Goal: Task Accomplishment & Management: Manage account settings

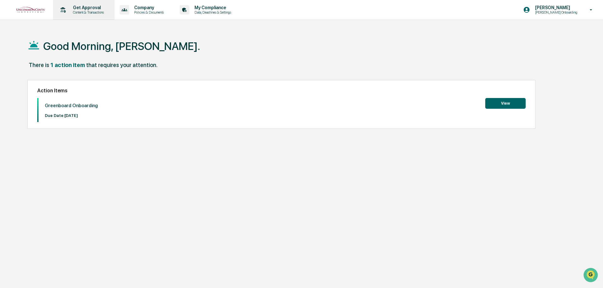
click at [91, 12] on p "Content & Transactions" at bounding box center [87, 12] width 39 height 4
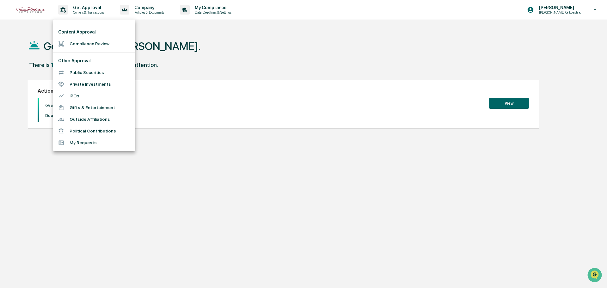
click at [167, 14] on div at bounding box center [303, 144] width 607 height 288
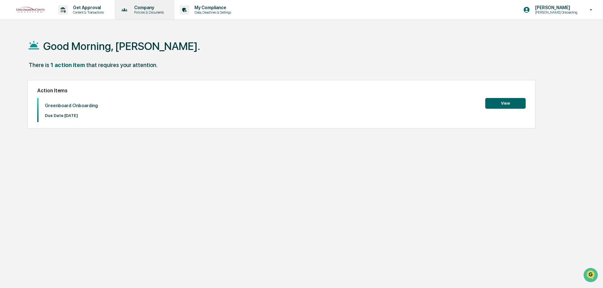
click at [161, 12] on p "Policies & Documents" at bounding box center [148, 12] width 38 height 4
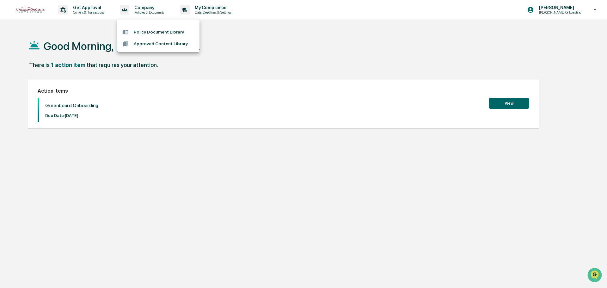
click at [101, 12] on div at bounding box center [303, 144] width 607 height 288
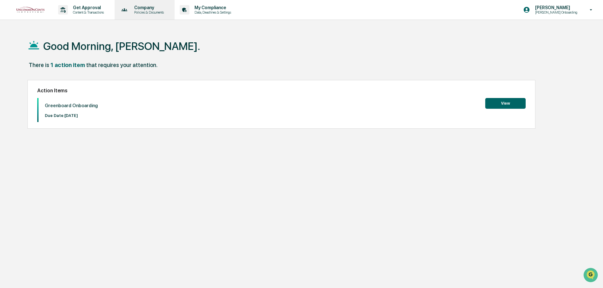
click at [145, 12] on p "Policies & Documents" at bounding box center [148, 12] width 38 height 4
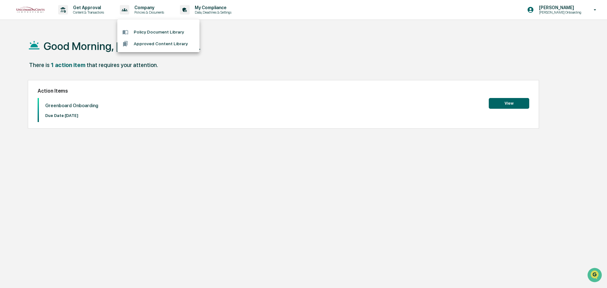
click at [75, 12] on div at bounding box center [303, 144] width 607 height 288
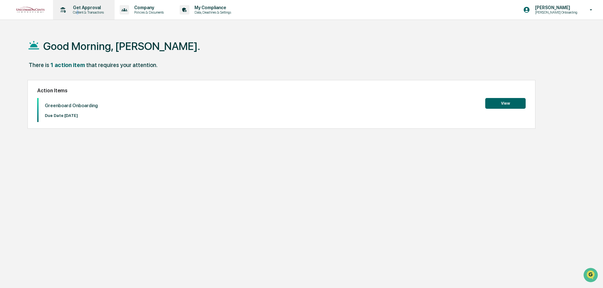
click at [79, 13] on p "Content & Transactions" at bounding box center [87, 12] width 39 height 4
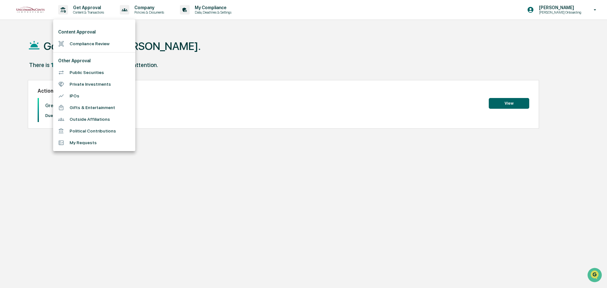
click at [594, 7] on div at bounding box center [303, 144] width 607 height 288
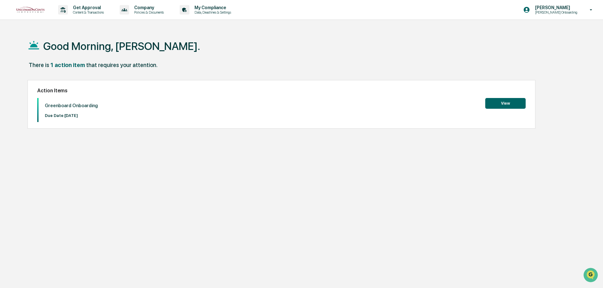
click at [592, 9] on icon at bounding box center [591, 10] width 11 height 6
click at [542, 33] on li "Switch to Admin view..." at bounding box center [557, 32] width 88 height 12
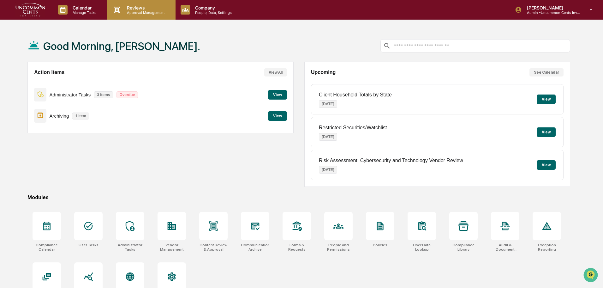
click at [124, 10] on p "Approval Management" at bounding box center [145, 12] width 46 height 4
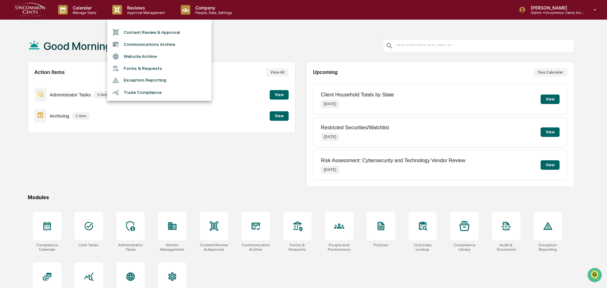
click at [145, 55] on li "Website Archive" at bounding box center [159, 57] width 104 height 12
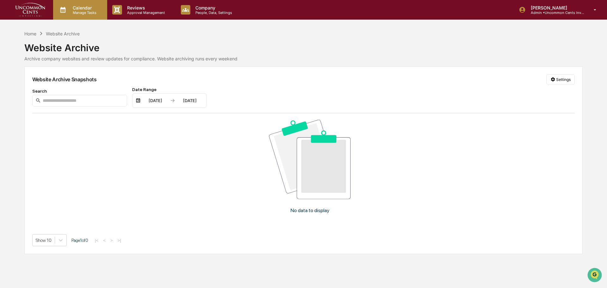
click at [74, 13] on p "Manage Tasks" at bounding box center [84, 12] width 32 height 4
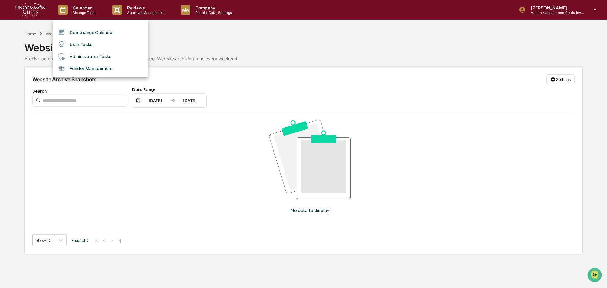
click at [93, 67] on li "Vendor Management" at bounding box center [100, 69] width 95 height 12
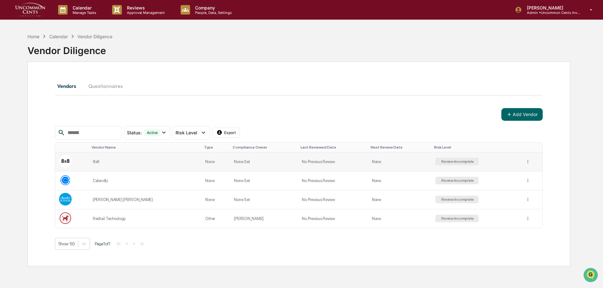
click at [230, 167] on td "None Set" at bounding box center [264, 161] width 68 height 19
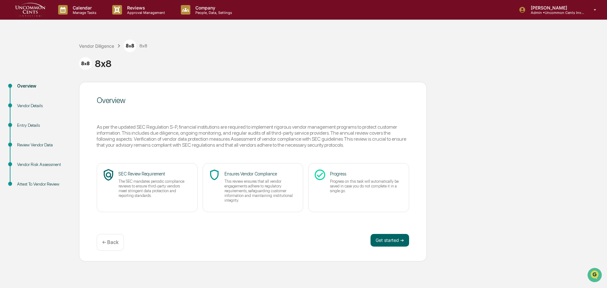
click at [53, 147] on div "Review Vendor Data" at bounding box center [43, 145] width 52 height 7
click at [21, 144] on div "Review Vendor Data" at bounding box center [43, 145] width 52 height 7
click at [395, 239] on button "Get started ➔" at bounding box center [389, 240] width 39 height 13
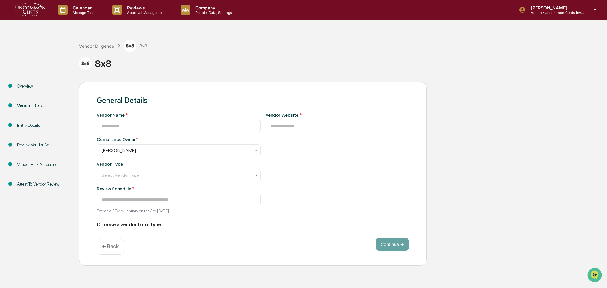
type input "***"
type input "**********"
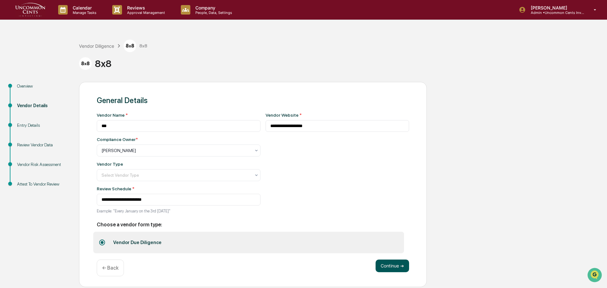
click at [387, 265] on button "Continue ➔" at bounding box center [391, 265] width 33 height 13
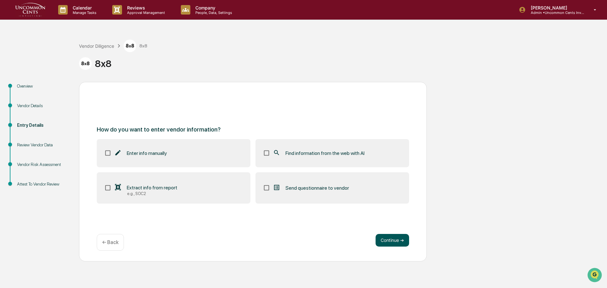
click at [393, 240] on button "Continue ➔" at bounding box center [391, 240] width 33 height 13
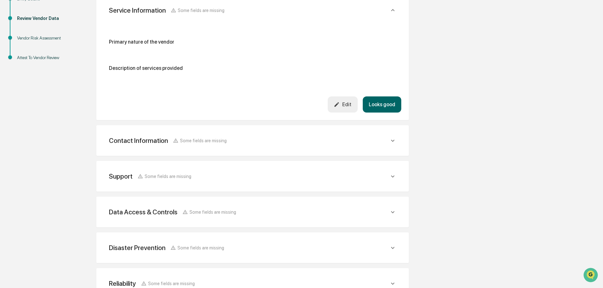
scroll to position [171, 0]
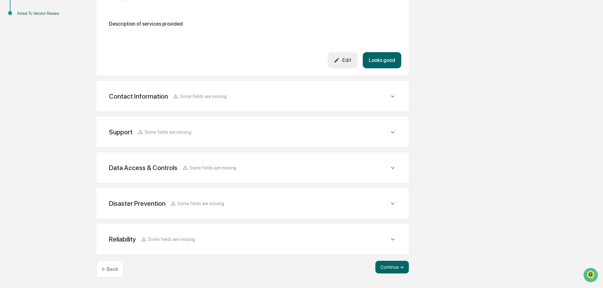
click at [309, 169] on div "Data Access & Controls Some fields are missing" at bounding box center [249, 168] width 281 height 8
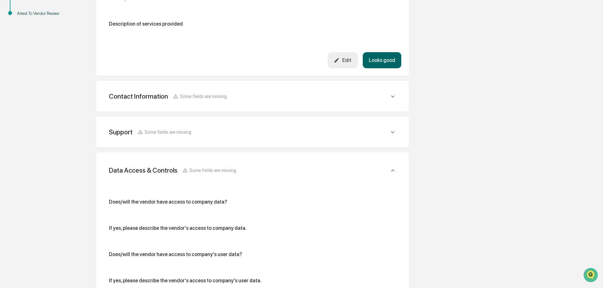
click at [208, 205] on div "Does/will the vendor have access to company data?" at bounding box center [253, 204] width 288 height 11
click at [212, 203] on div "Does/will the vendor have access to company data?" at bounding box center [168, 202] width 118 height 6
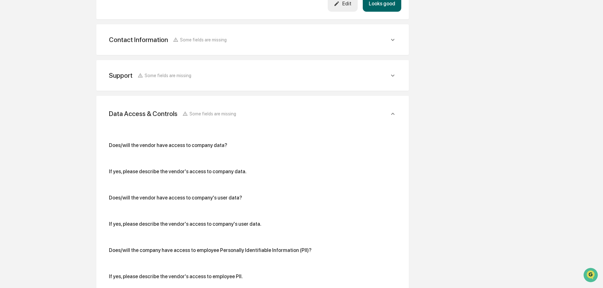
scroll to position [297, 0]
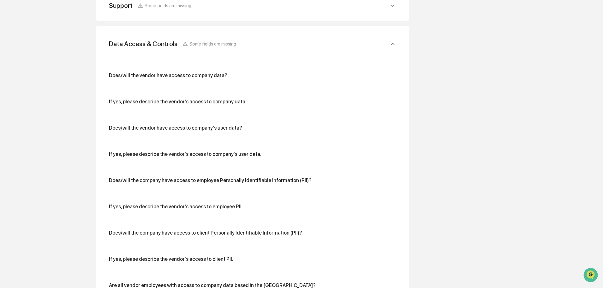
click at [167, 91] on div "Does/will the vendor have access to company data? If yes, please describe the v…" at bounding box center [253, 261] width 288 height 378
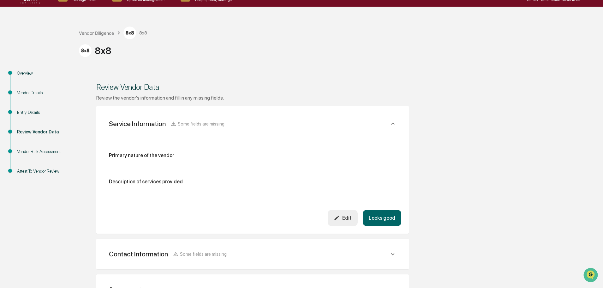
scroll to position [0, 0]
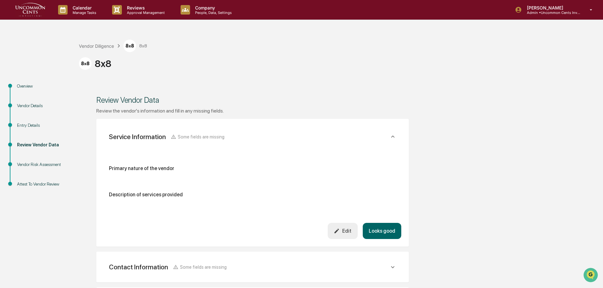
click at [47, 144] on div "Review Vendor Data" at bounding box center [43, 145] width 52 height 7
click at [119, 170] on div "Primary nature of the vendor" at bounding box center [141, 168] width 65 height 6
click at [103, 47] on div "Vendor Diligence" at bounding box center [96, 45] width 35 height 5
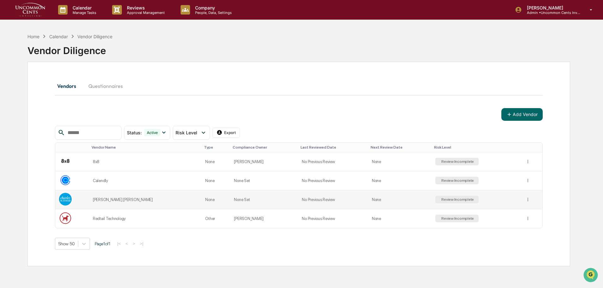
click at [440, 199] on div "Review Incomplete" at bounding box center [457, 199] width 34 height 4
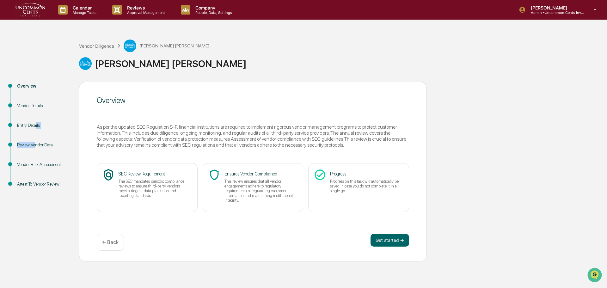
click at [35, 141] on ul "Overview Vendor Details Entry Details Review Vendor Data Vendor Risk Assessment…" at bounding box center [41, 142] width 76 height 121
click at [37, 144] on div "Review Vendor Data" at bounding box center [43, 145] width 52 height 7
click at [388, 242] on button "Get started ➔" at bounding box center [389, 240] width 39 height 13
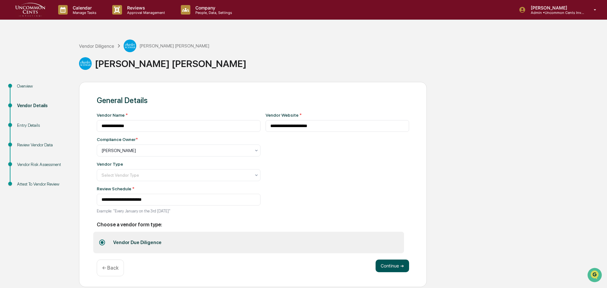
click at [392, 266] on button "Continue ➔" at bounding box center [391, 265] width 33 height 13
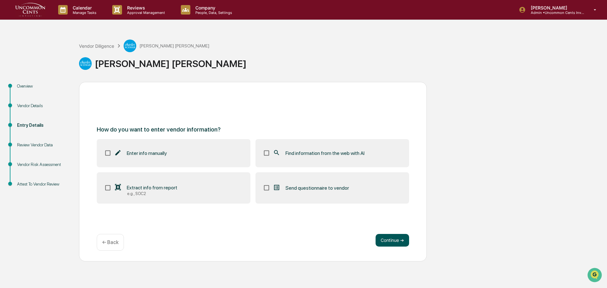
click at [384, 244] on button "Continue ➔" at bounding box center [391, 240] width 33 height 13
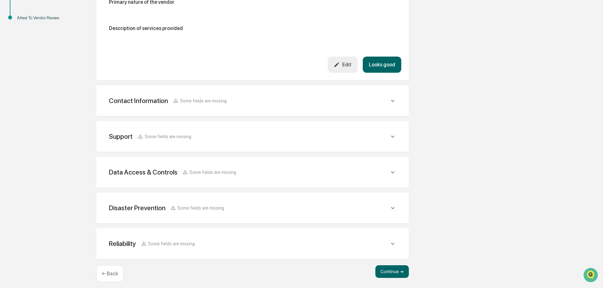
scroll to position [171, 0]
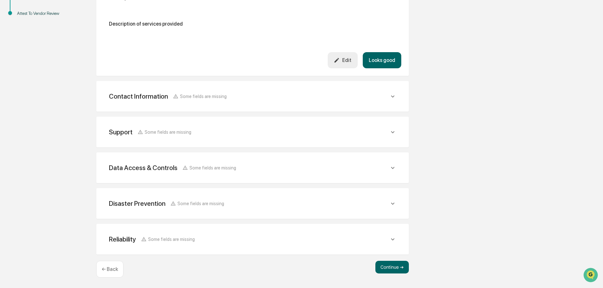
click at [263, 129] on div "Support Some fields are missing" at bounding box center [249, 132] width 281 height 8
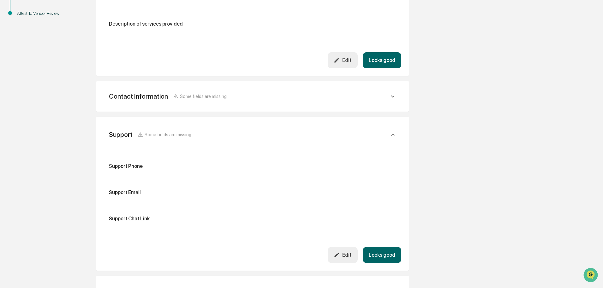
click at [123, 171] on div "Support Phone" at bounding box center [253, 168] width 288 height 11
click at [393, 133] on icon at bounding box center [393, 134] width 7 height 7
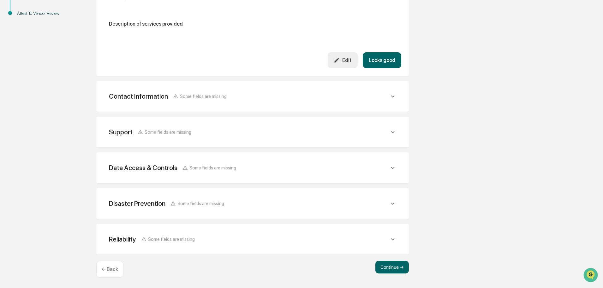
click at [343, 162] on div "Data Access & Controls Some fields are missing" at bounding box center [253, 167] width 298 height 15
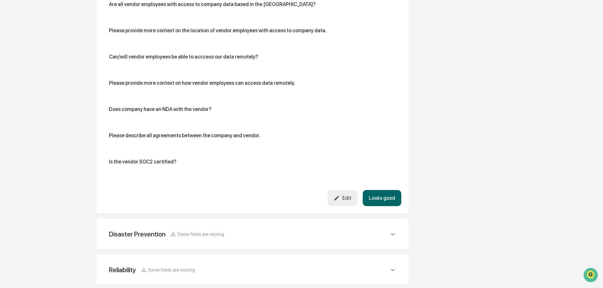
scroll to position [581, 0]
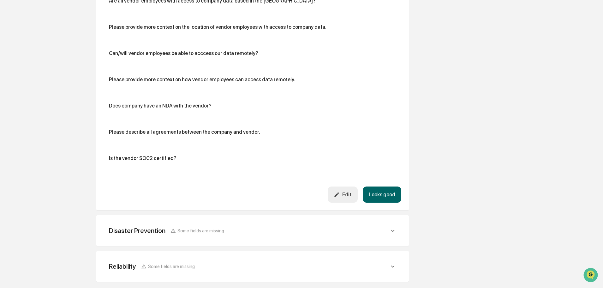
click at [343, 192] on div "Edit" at bounding box center [343, 194] width 18 height 6
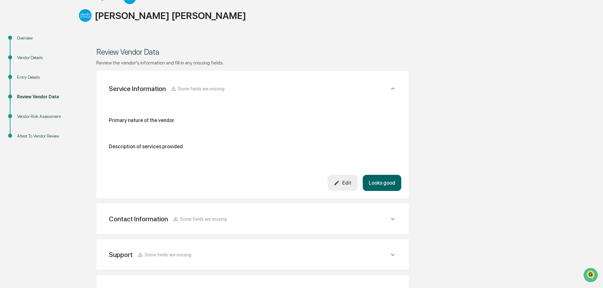
scroll to position [44, 0]
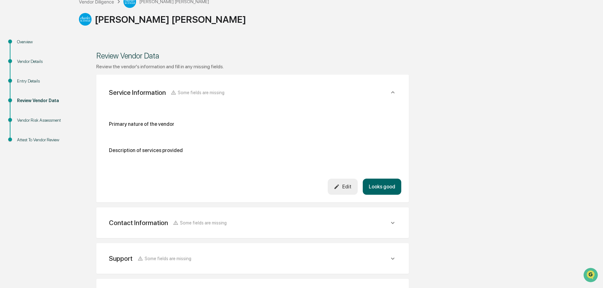
click at [391, 91] on icon at bounding box center [393, 92] width 7 height 7
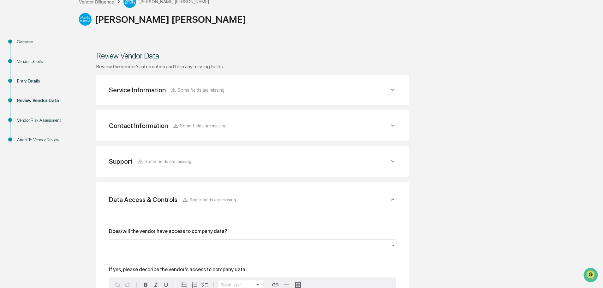
click at [18, 41] on div "Overview" at bounding box center [43, 42] width 52 height 7
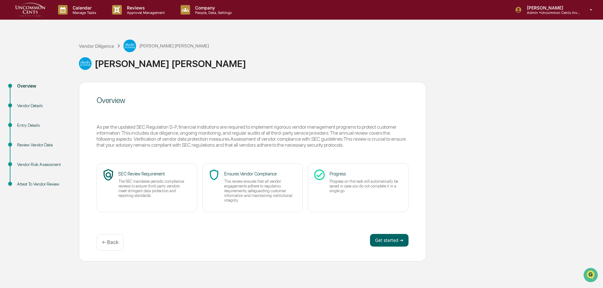
scroll to position [0, 0]
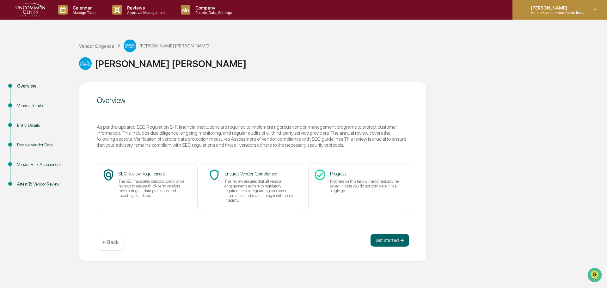
click at [595, 10] on icon at bounding box center [595, 9] width 3 height 1
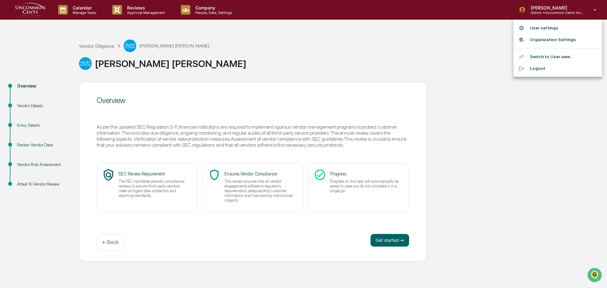
click at [34, 106] on div at bounding box center [303, 144] width 607 height 288
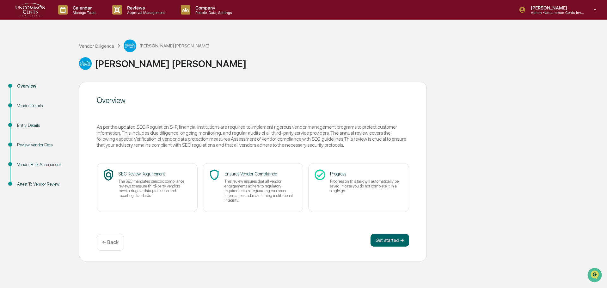
click at [33, 107] on div "Vendor Details" at bounding box center [43, 105] width 52 height 7
click at [376, 237] on button "Get started ➔" at bounding box center [389, 240] width 39 height 13
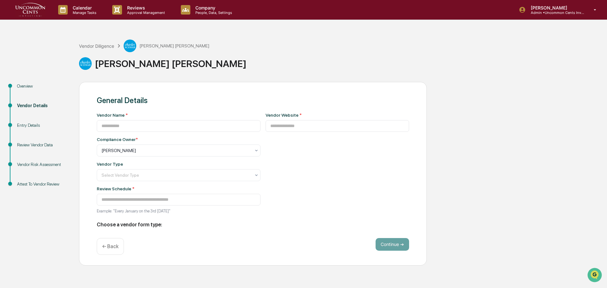
type input "**********"
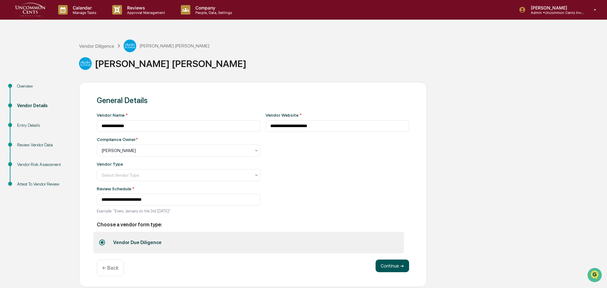
click at [383, 268] on button "Continue ➔" at bounding box center [391, 265] width 33 height 13
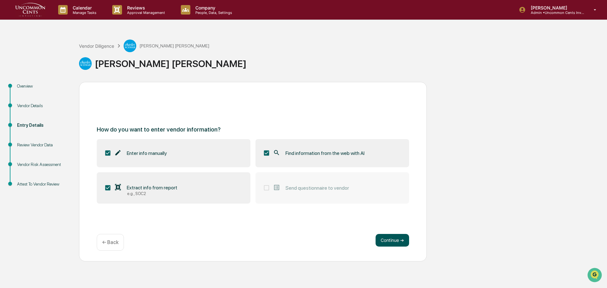
click at [385, 239] on button "Continue ➔" at bounding box center [391, 240] width 33 height 13
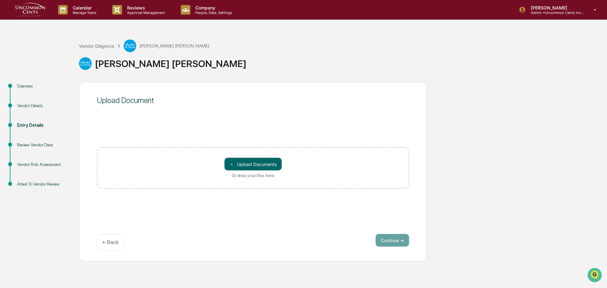
click at [323, 232] on div "Upload Document ＋ Upload Documents Or drop your files here Continue ➔ ← Back" at bounding box center [253, 171] width 348 height 179
click at [26, 127] on div "Entry Details" at bounding box center [43, 125] width 52 height 7
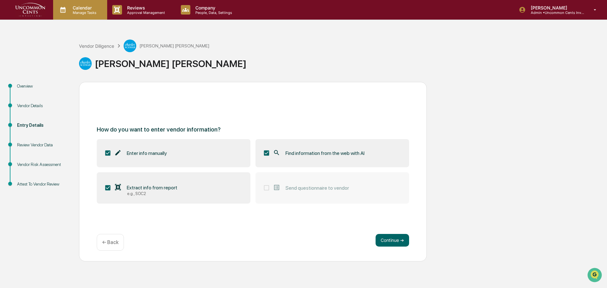
click at [81, 10] on p "Manage Tasks" at bounding box center [84, 12] width 32 height 4
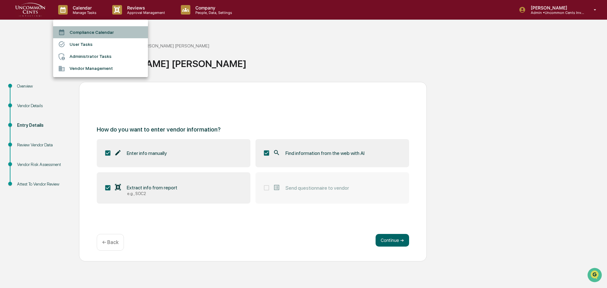
click at [83, 29] on li "Compliance Calendar" at bounding box center [100, 32] width 95 height 12
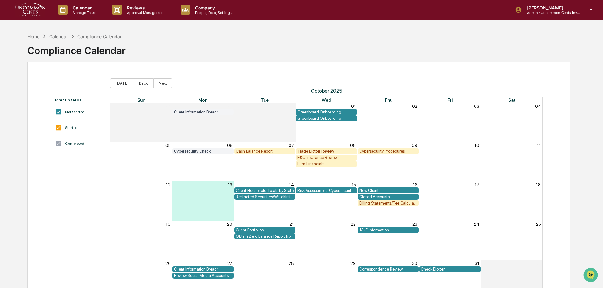
scroll to position [30, 0]
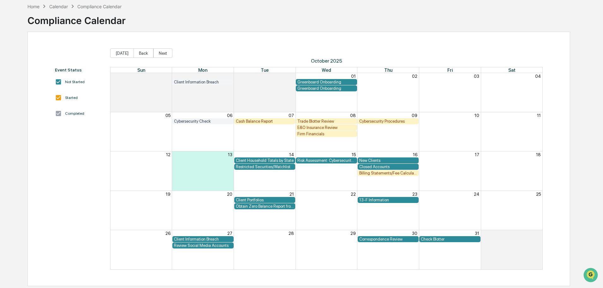
click at [401, 120] on div "Cybersecurity Procedures" at bounding box center [389, 121] width 58 height 5
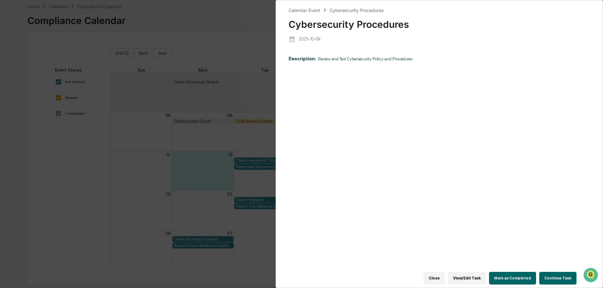
click at [213, 54] on div "Calendar Event Cybersecurity Procedures Cybersecurity Procedures [DATE] Descrip…" at bounding box center [301, 144] width 603 height 288
